Goal: Task Accomplishment & Management: Manage account settings

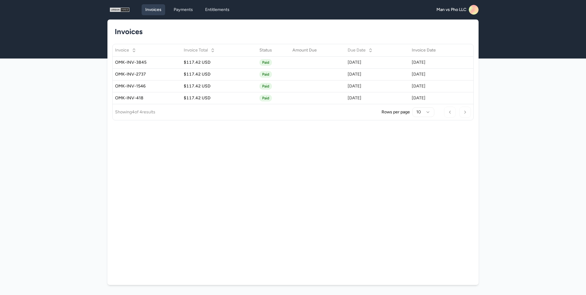
click at [465, 12] on span "Man vs Pho LLC" at bounding box center [451, 10] width 30 height 6
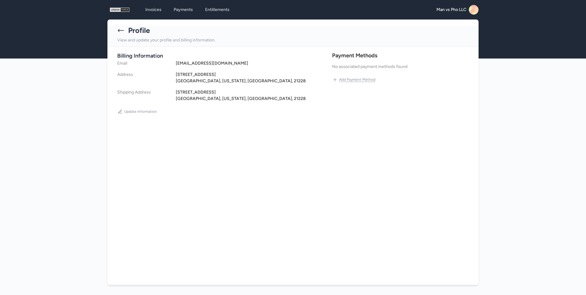
click at [353, 81] on button "Add Payment Method" at bounding box center [354, 80] width 44 height 10
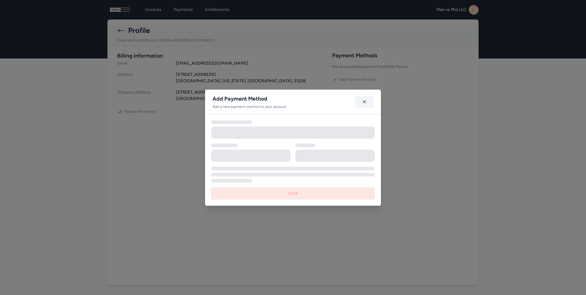
click at [366, 105] on div "Add Payment Method Add a new payment method to your account." at bounding box center [293, 102] width 176 height 24
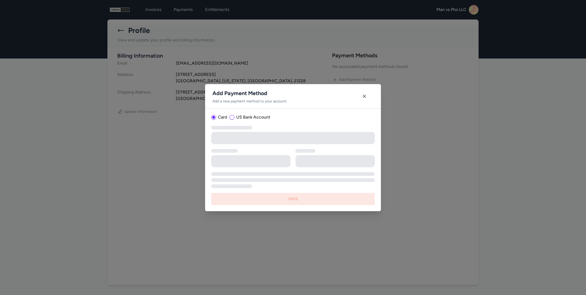
click at [176, 6] on div "Add Payment Method Add a new payment method to your account. Card US Bank Accou…" at bounding box center [293, 147] width 586 height 295
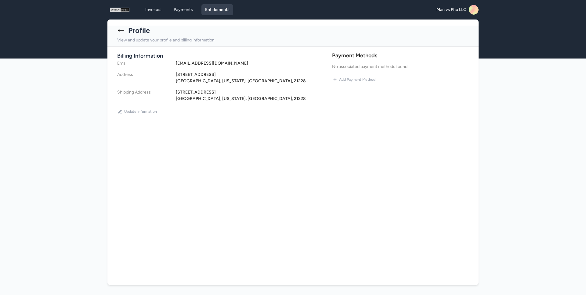
click at [212, 9] on link "Entitlements" at bounding box center [217, 9] width 32 height 11
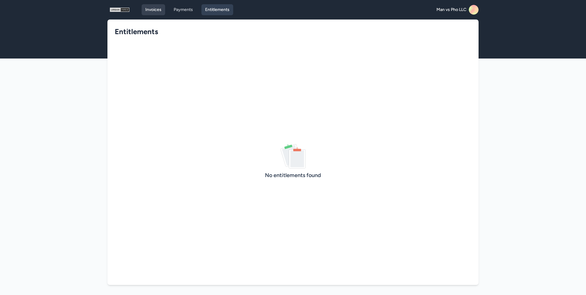
click at [157, 9] on link "Invoices" at bounding box center [153, 9] width 23 height 11
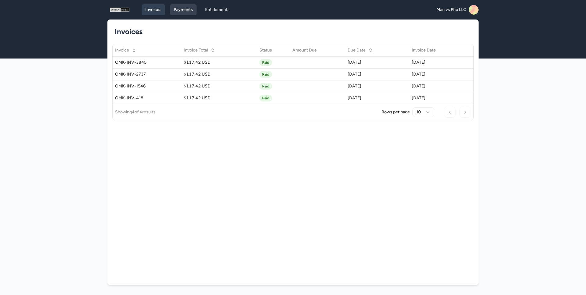
click at [187, 10] on link "Payments" at bounding box center [183, 9] width 27 height 11
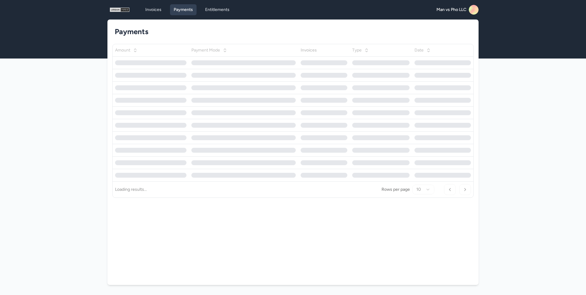
click at [58, 99] on main "Payments Amount Payment Mode Invoices Type Date Loading... Loading... Loading..…" at bounding box center [293, 160] width 586 height 280
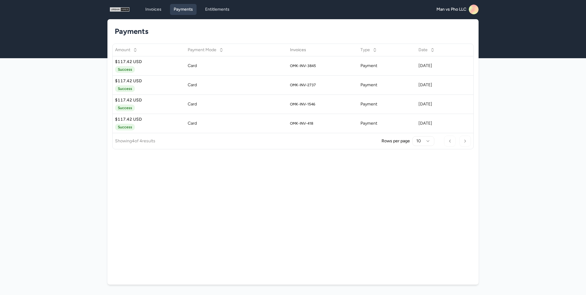
click at [75, 63] on main "Payments Amount Payment Mode Invoices Type Date $117.42 USD Success Card OMK-IN…" at bounding box center [293, 159] width 586 height 280
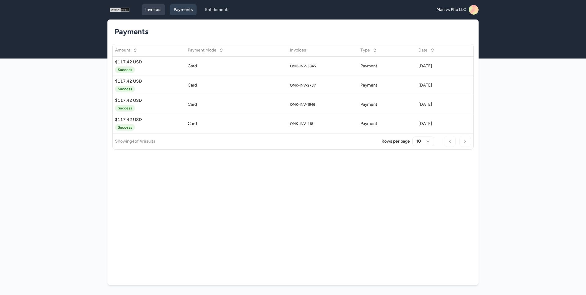
click at [149, 10] on link "Invoices" at bounding box center [153, 9] width 23 height 11
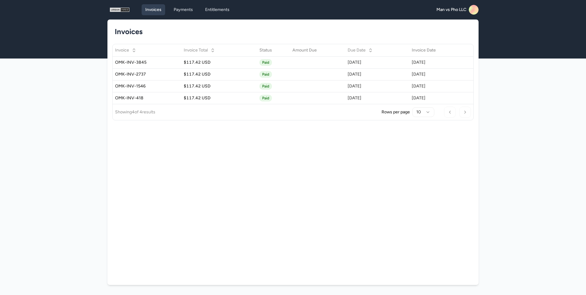
click at [92, 29] on main "Invoices Invoice Invoice Total Status Amount Due Due Date Invoice Date OMK-INV-…" at bounding box center [293, 160] width 586 height 280
drag, startPoint x: 500, startPoint y: 41, endPoint x: 472, endPoint y: 9, distance: 42.4
click at [500, 41] on main "Invoices Invoice Invoice Total Status Amount Due Due Date Invoice Date OMK-INV-…" at bounding box center [293, 160] width 586 height 280
click at [472, 8] on rect at bounding box center [474, 10] width 10 height 10
